Goal: Information Seeking & Learning: Learn about a topic

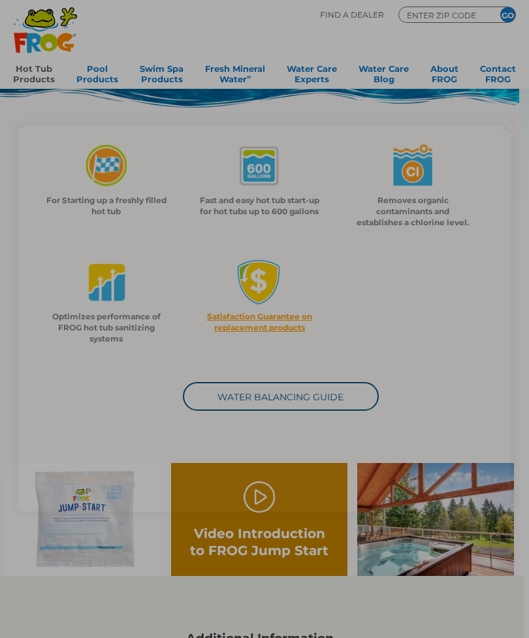
scroll to position [202, 0]
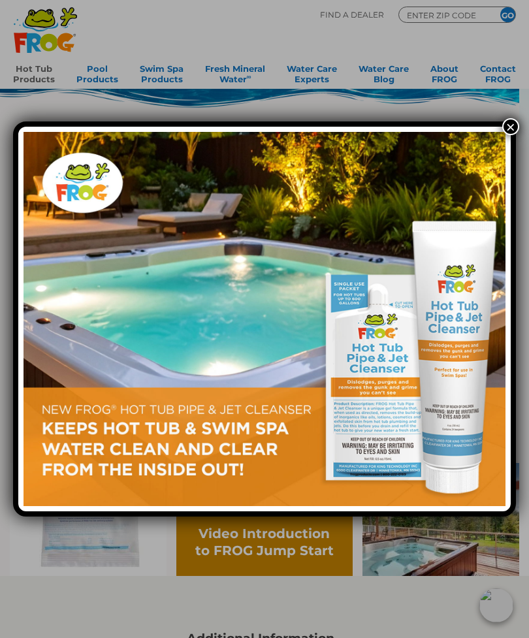
click at [507, 131] on button "×" at bounding box center [510, 126] width 17 height 17
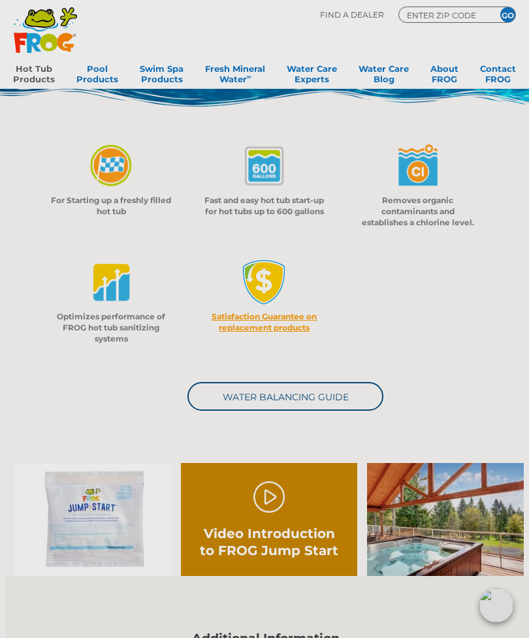
click at [511, 128] on img at bounding box center [264, 114] width 529 height 58
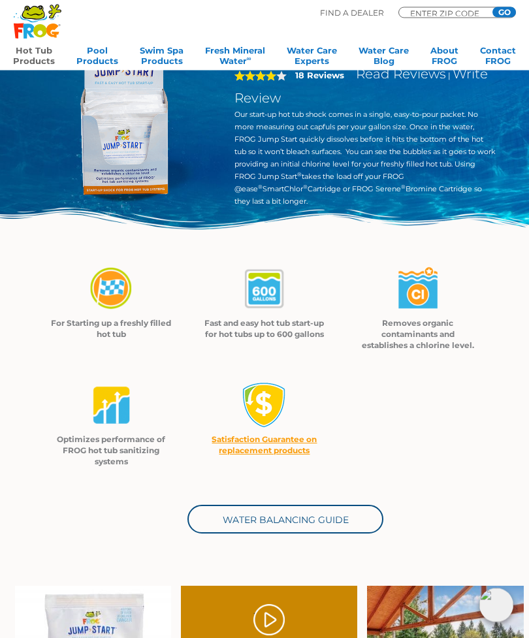
scroll to position [0, 0]
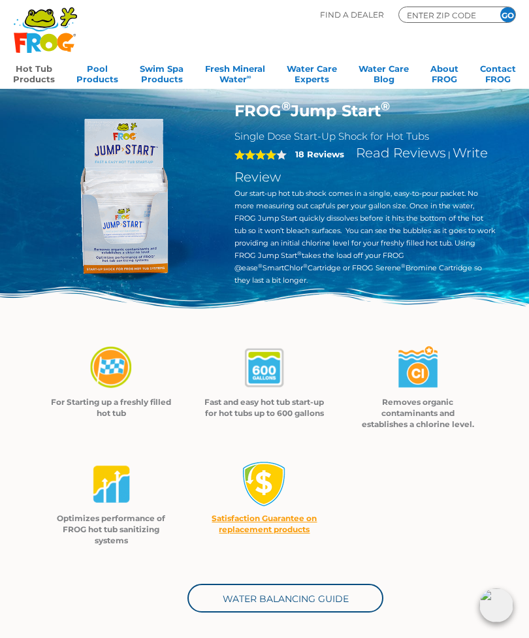
click at [44, 74] on link "Hot Tub Products" at bounding box center [34, 72] width 42 height 26
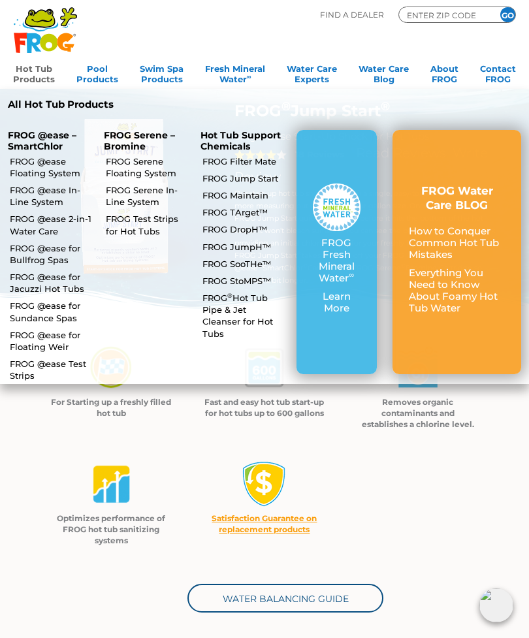
click at [48, 163] on link "FROG @ease Floating System" at bounding box center [51, 167] width 83 height 24
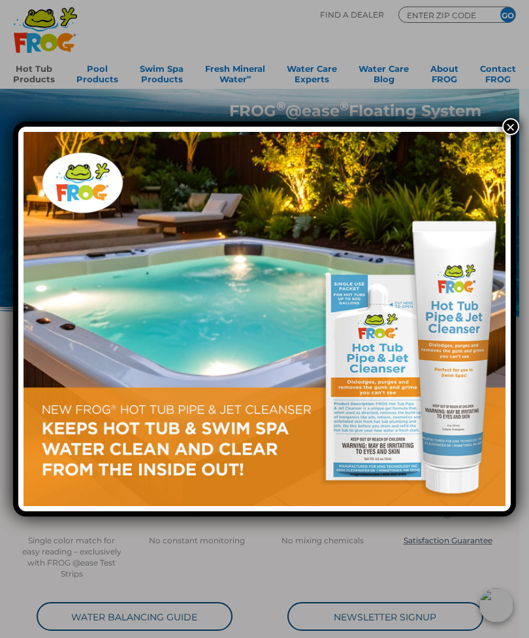
click at [510, 121] on button "×" at bounding box center [510, 126] width 17 height 17
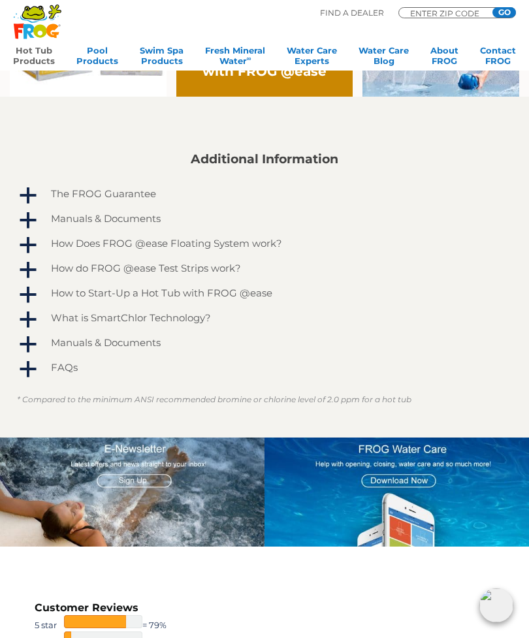
scroll to position [791, 0]
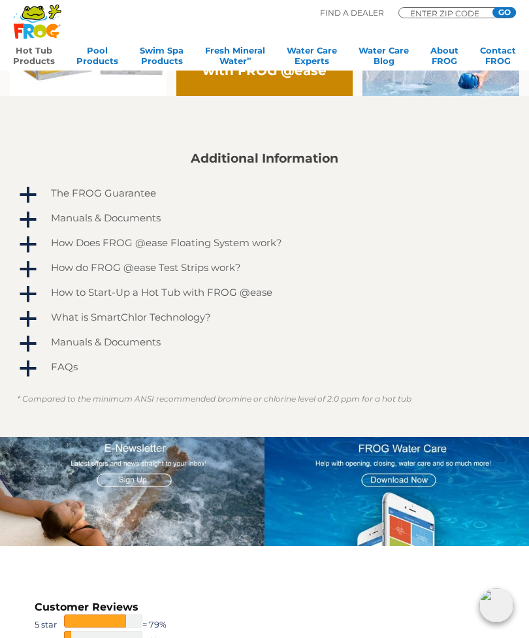
click at [32, 366] on span "a" at bounding box center [28, 369] width 20 height 20
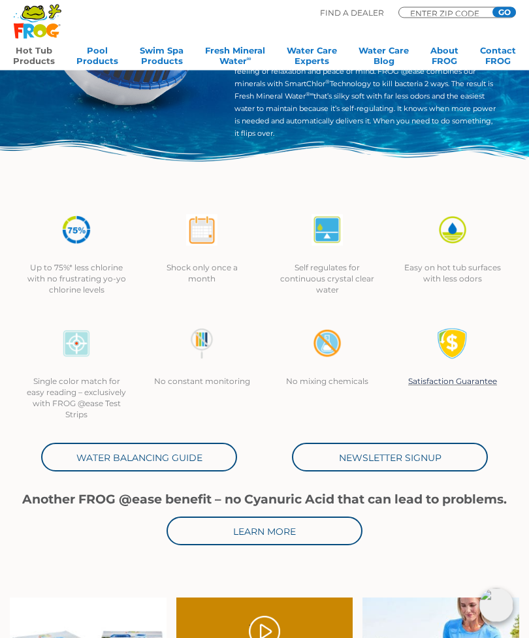
scroll to position [160, 0]
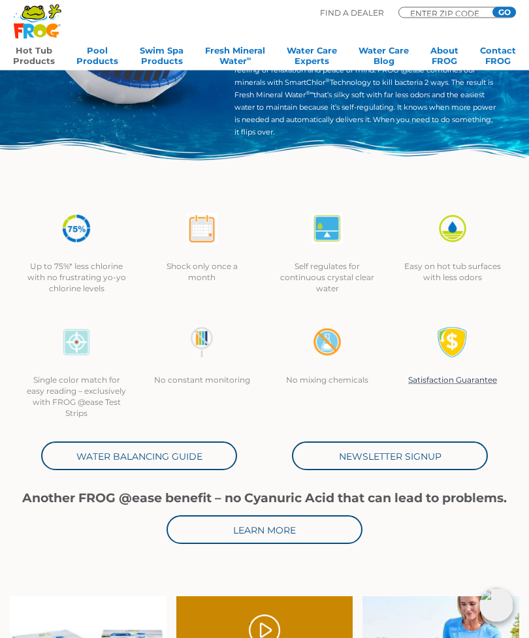
click at [199, 464] on link "Water Balancing Guide" at bounding box center [139, 456] width 196 height 29
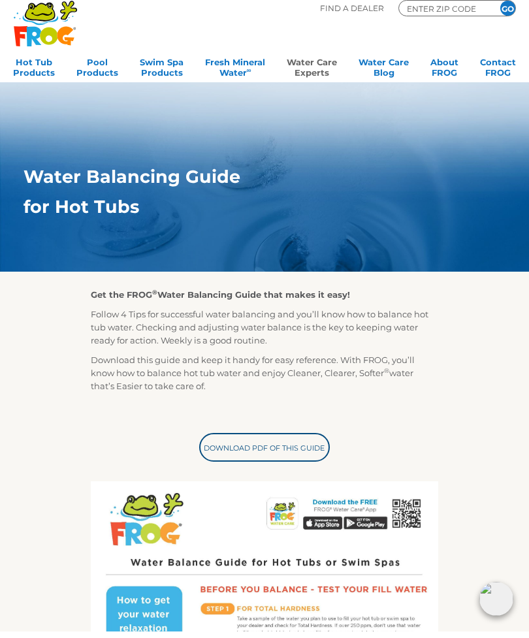
scroll to position [7, 0]
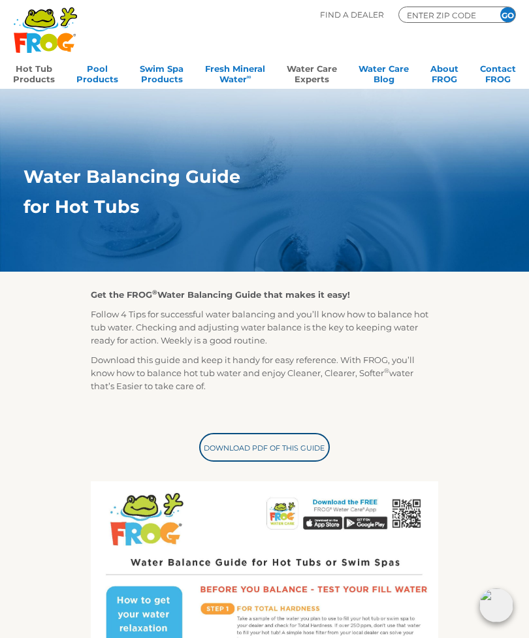
click at [26, 79] on link "Hot Tub Products" at bounding box center [34, 72] width 42 height 26
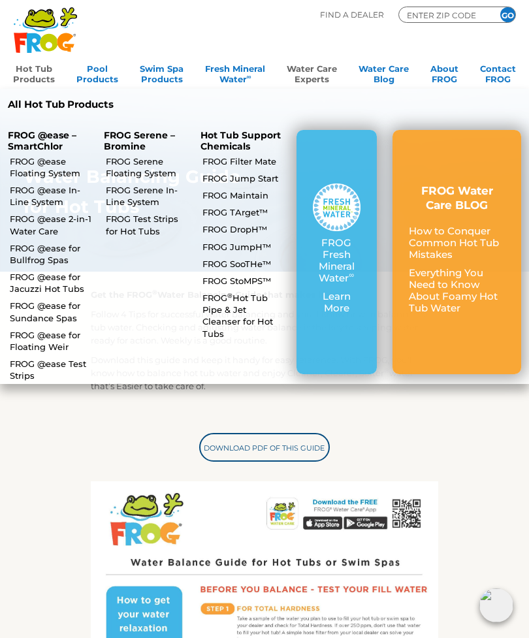
click at [492, 479] on div "Get the FROG ® Water Balancing Guide that makes it easy! Follow 4 Tips for succ…" at bounding box center [264, 642] width 521 height 741
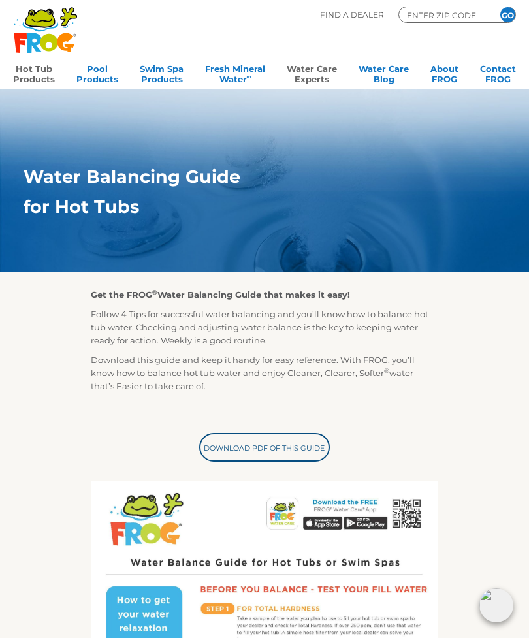
click at [34, 72] on link "Hot Tub Products" at bounding box center [34, 72] width 42 height 26
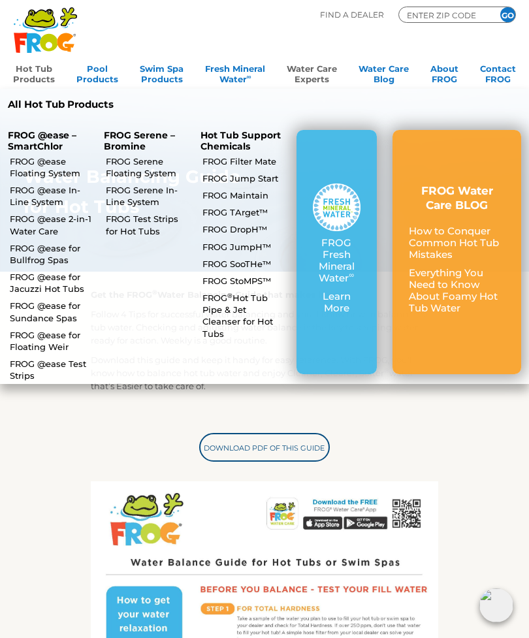
click at [468, 199] on h3 "FROG Water Care BLOG" at bounding box center [457, 198] width 96 height 29
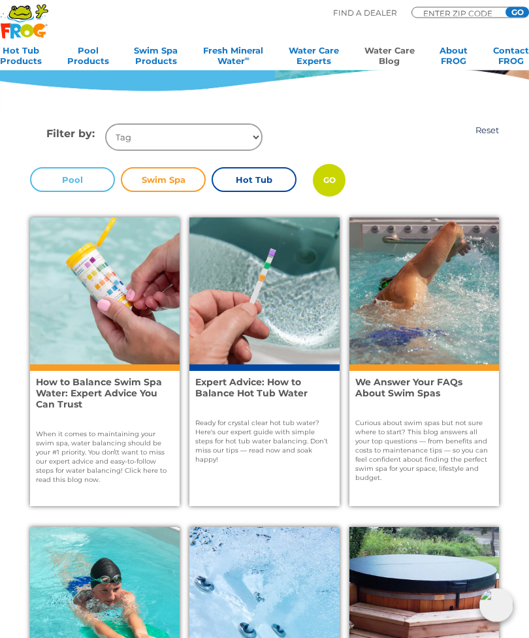
scroll to position [207, 0]
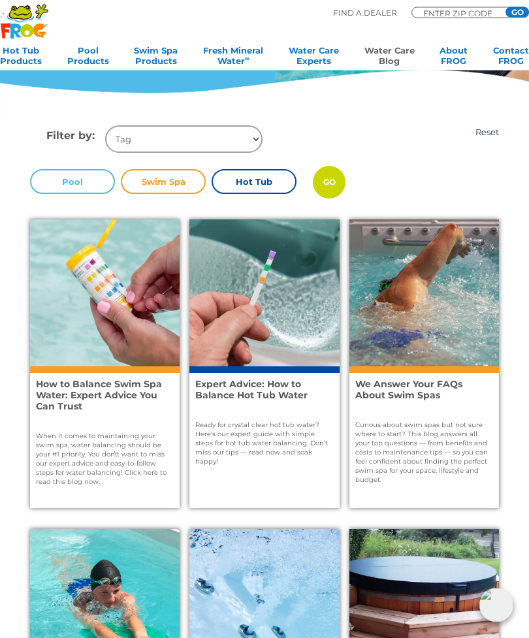
click at [264, 175] on label "Hot Tub" at bounding box center [254, 182] width 85 height 25
click at [0, 0] on input "Hot Tub" at bounding box center [0, 0] width 0 height 0
click at [333, 178] on input "GO" at bounding box center [329, 183] width 33 height 33
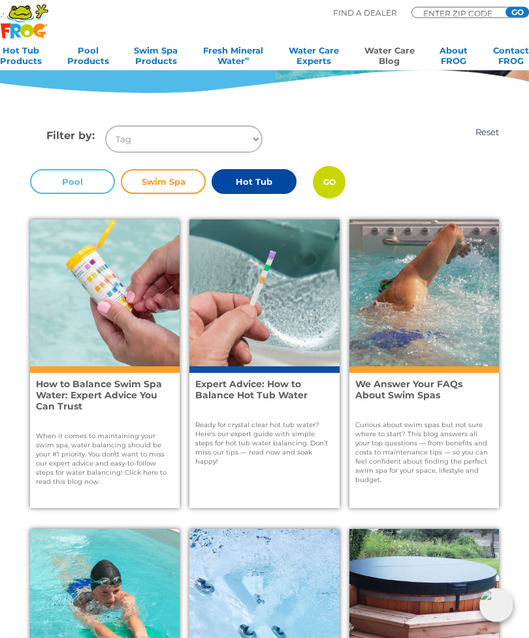
scroll to position [208, 0]
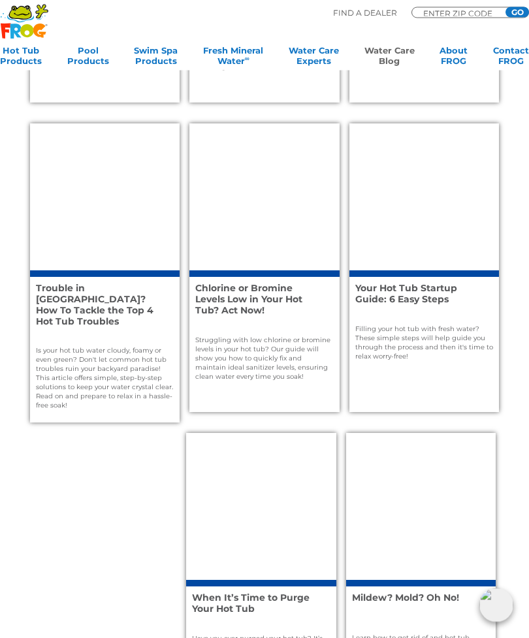
scroll to position [913, 0]
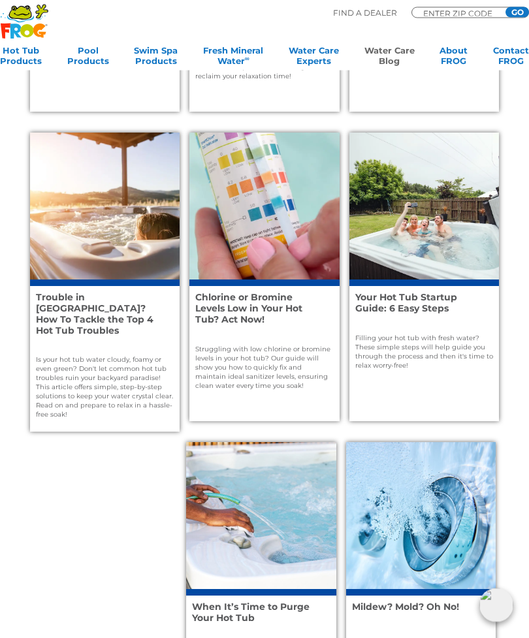
click at [112, 304] on h4 "Trouble in Paradise? How To Tackle the Top 4 Hot Tub Troubles" at bounding box center [99, 315] width 127 height 44
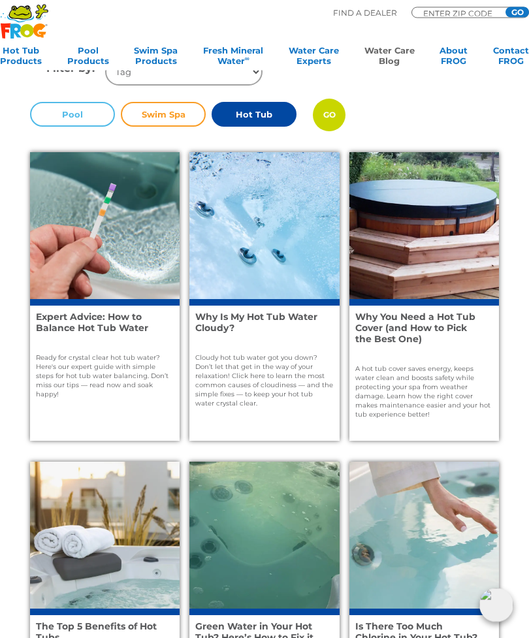
scroll to position [275, 0]
click at [123, 319] on h4 "Expert Advice: How to Balance Hot Tub Water" at bounding box center [99, 323] width 127 height 22
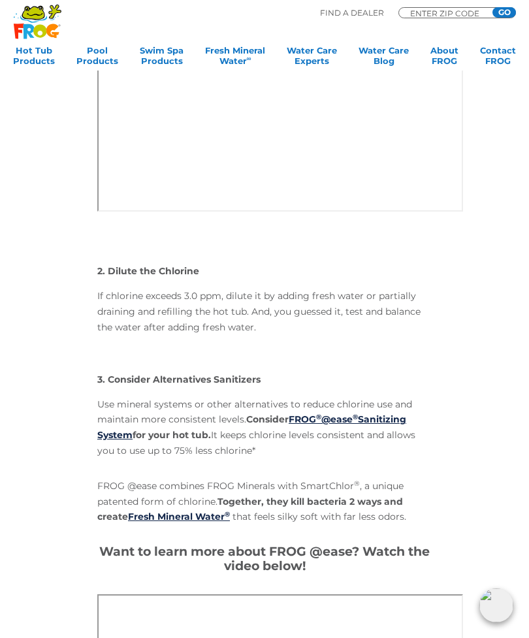
scroll to position [8415, 0]
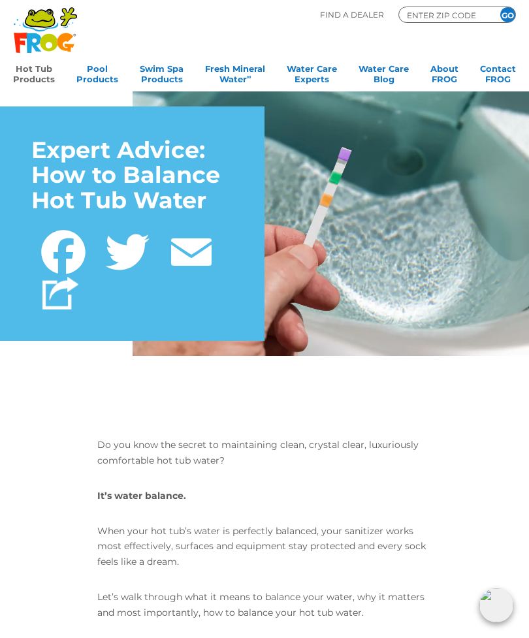
click at [41, 70] on link "Hot Tub Products" at bounding box center [34, 72] width 42 height 26
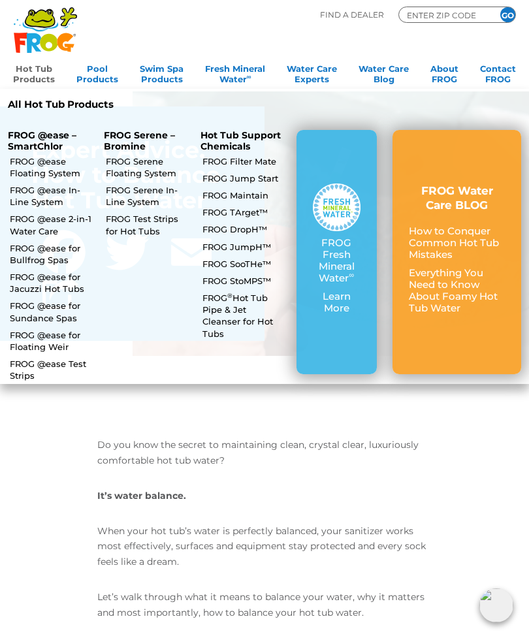
click at [54, 146] on p "FROG @ease – SmartChlor" at bounding box center [48, 141] width 80 height 22
click at [57, 167] on link "FROG @ease Floating System" at bounding box center [51, 167] width 83 height 24
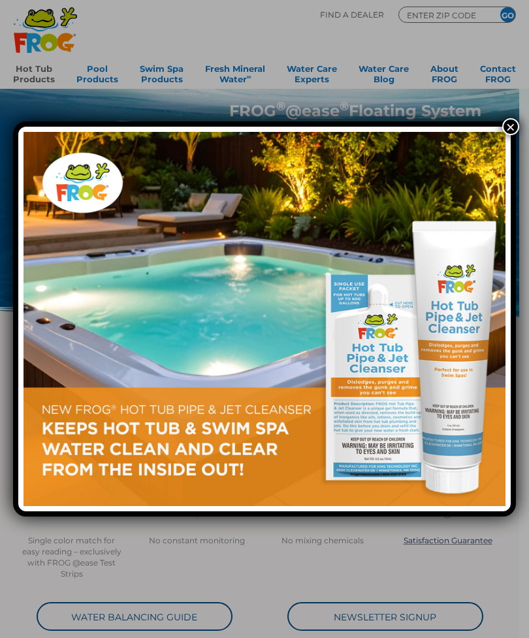
click at [510, 129] on button "×" at bounding box center [510, 126] width 17 height 17
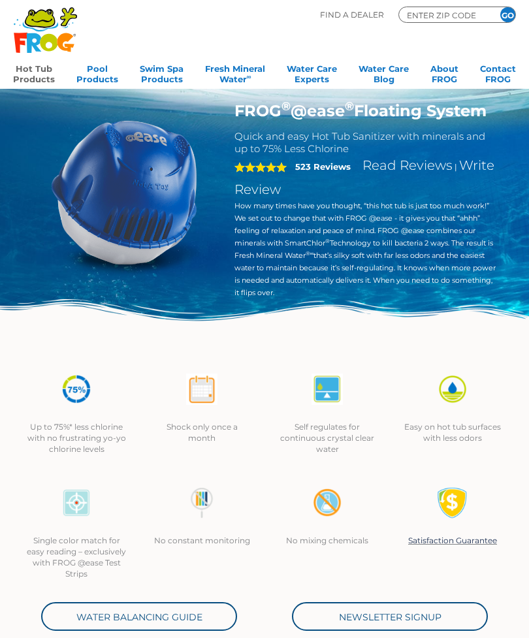
click at [517, 130] on div "FROG ® @ease ® Floating System Quick and easy Hot Tub Sanitizer with minerals a…" at bounding box center [264, 178] width 529 height 357
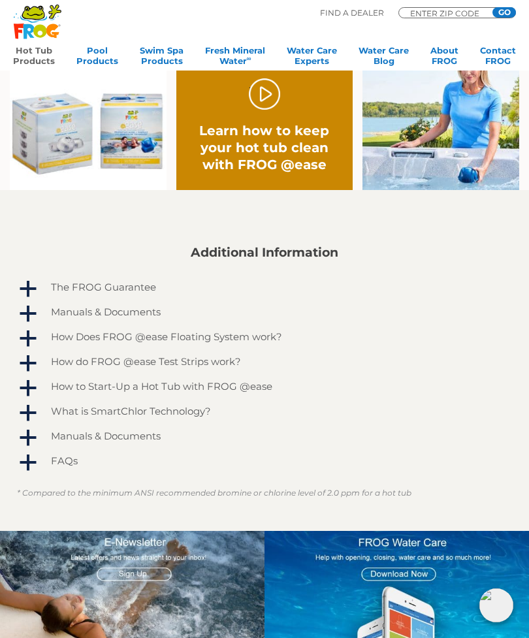
scroll to position [699, 0]
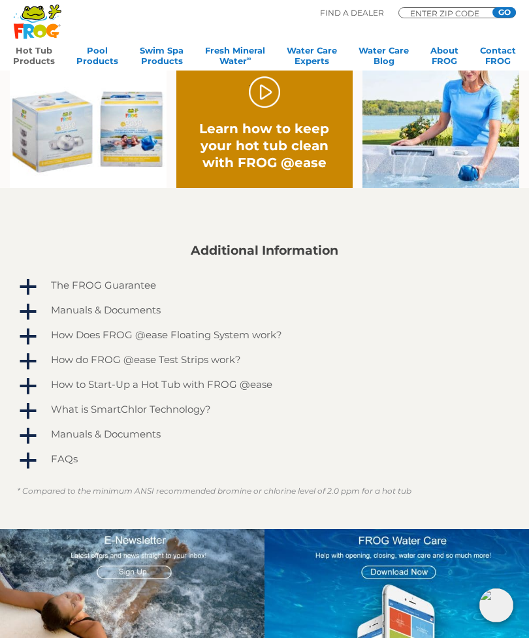
click at [30, 384] on span "a" at bounding box center [28, 387] width 20 height 20
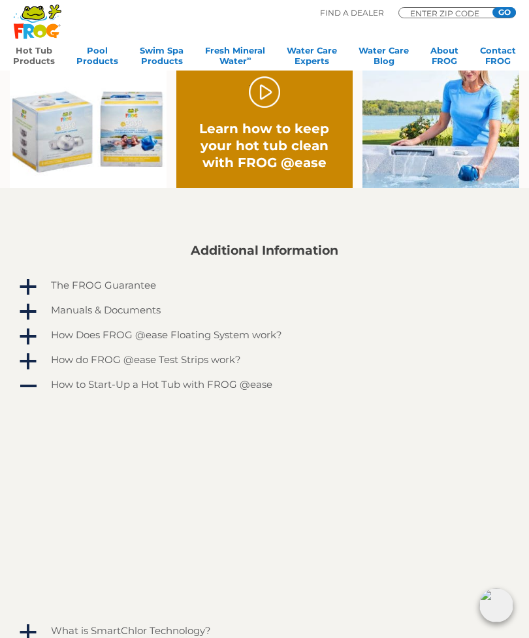
click at [24, 383] on span "A" at bounding box center [28, 387] width 20 height 20
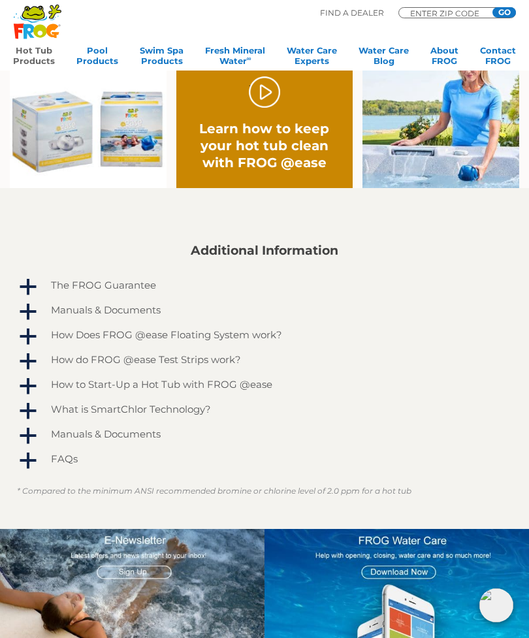
click at [29, 459] on span "a" at bounding box center [28, 461] width 20 height 20
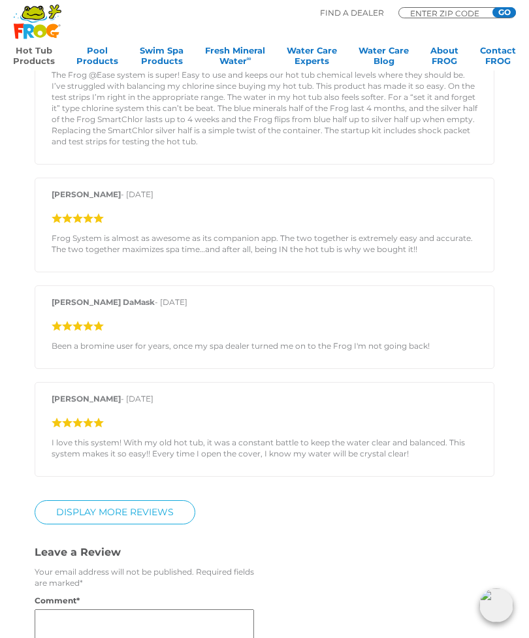
scroll to position [1964, 0]
click at [172, 522] on link "Display More Reviews" at bounding box center [115, 514] width 161 height 24
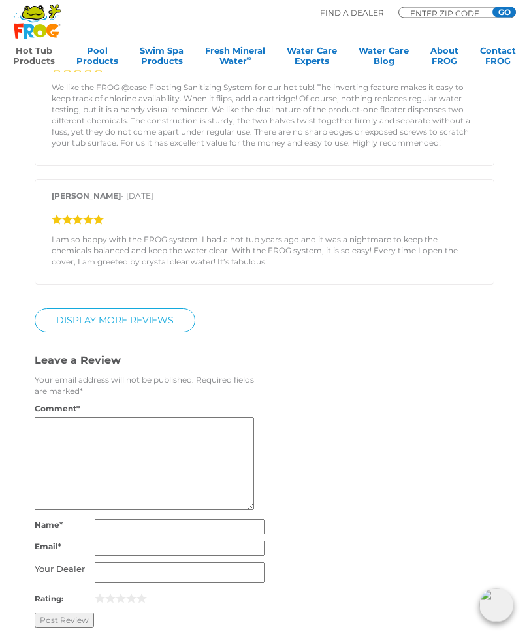
scroll to position [2856, 0]
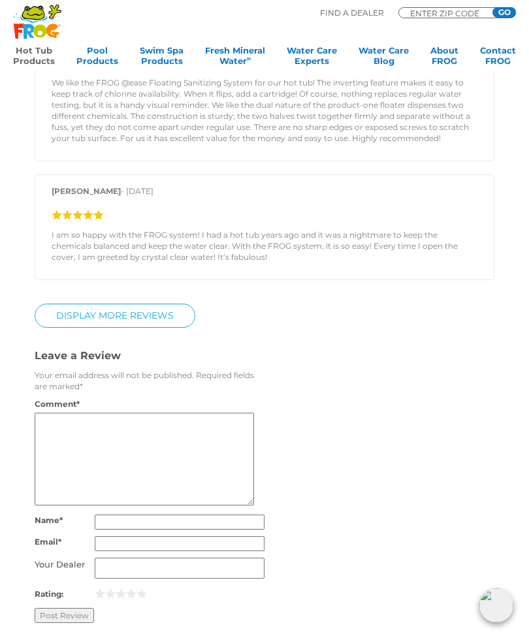
click at [174, 323] on link "DISPLAY MORE REVIEWS" at bounding box center [115, 316] width 161 height 24
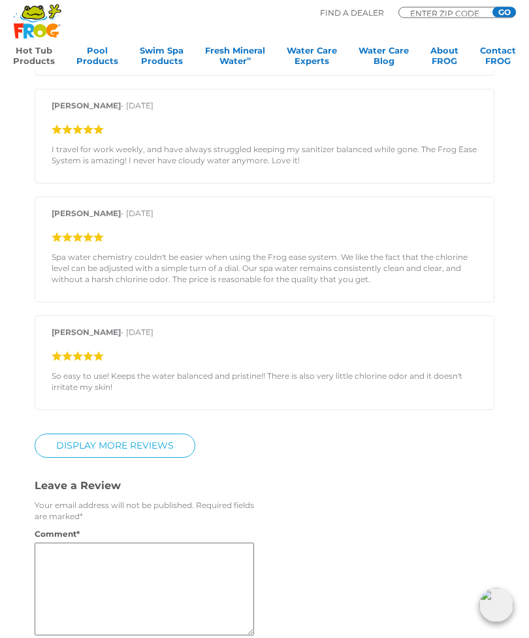
scroll to position [3322, 0]
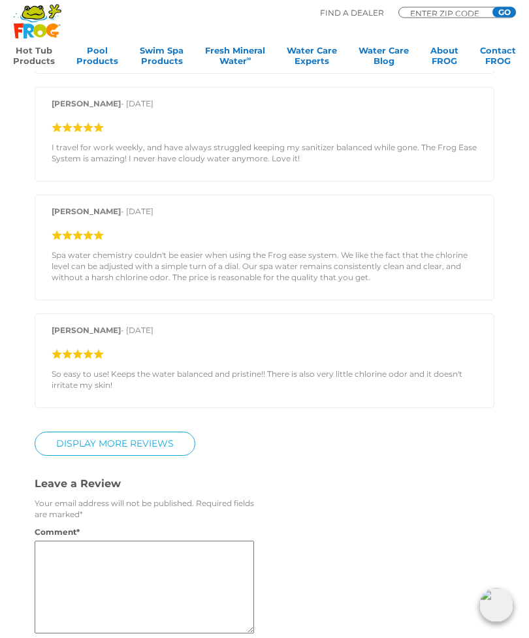
click at [170, 457] on link "DISPLAY MORE REVIEWS" at bounding box center [115, 444] width 161 height 24
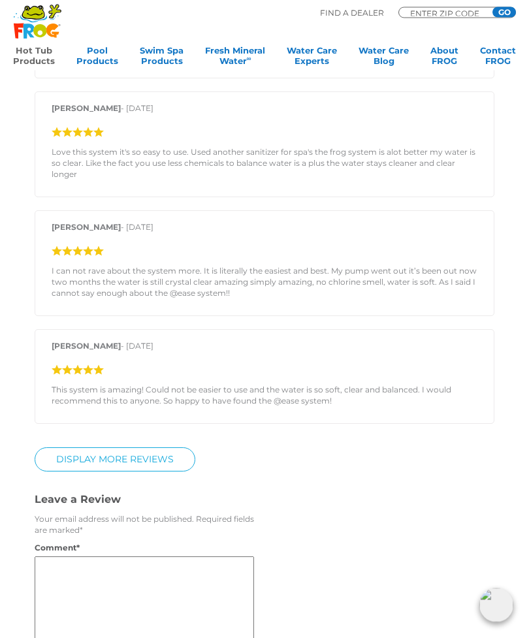
scroll to position [3870, 0]
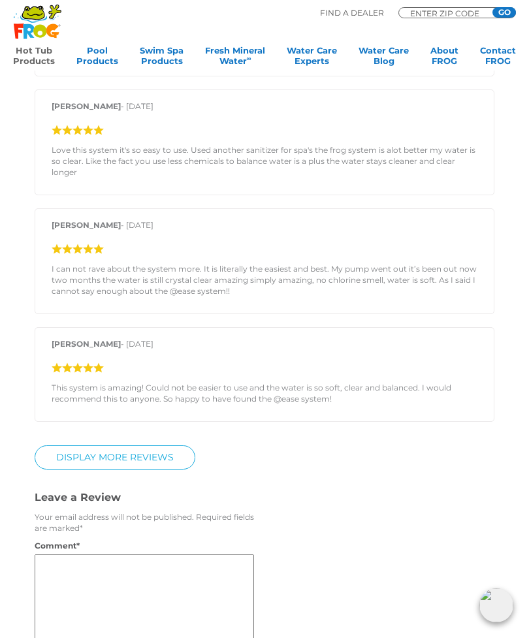
click at [169, 465] on link "DISPLAY MORE REVIEWS" at bounding box center [115, 458] width 161 height 24
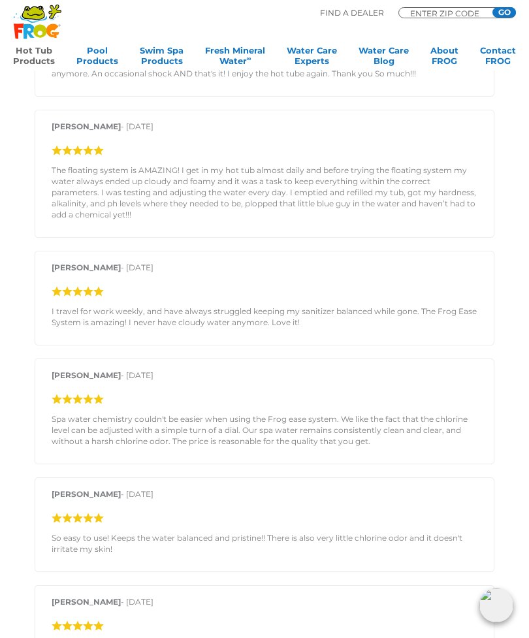
scroll to position [3158, 0]
